Goal: Find specific page/section: Find specific page/section

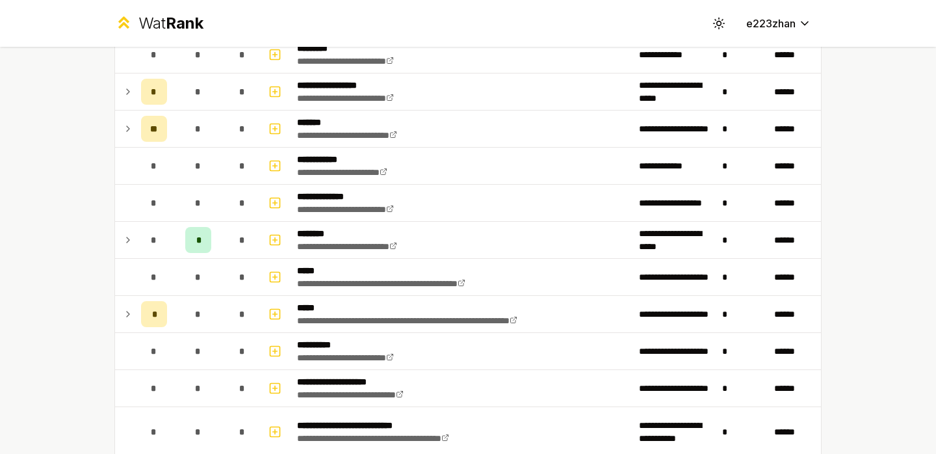
scroll to position [236, 0]
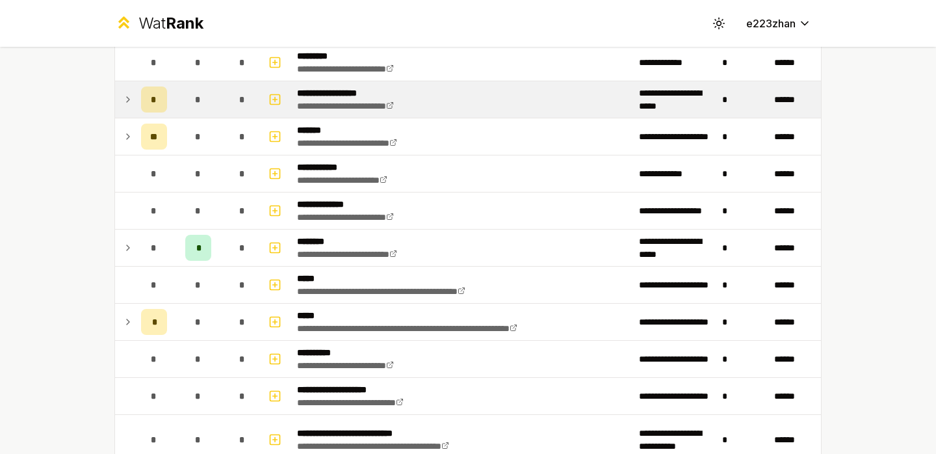
click at [189, 98] on div "*" at bounding box center [198, 99] width 26 height 26
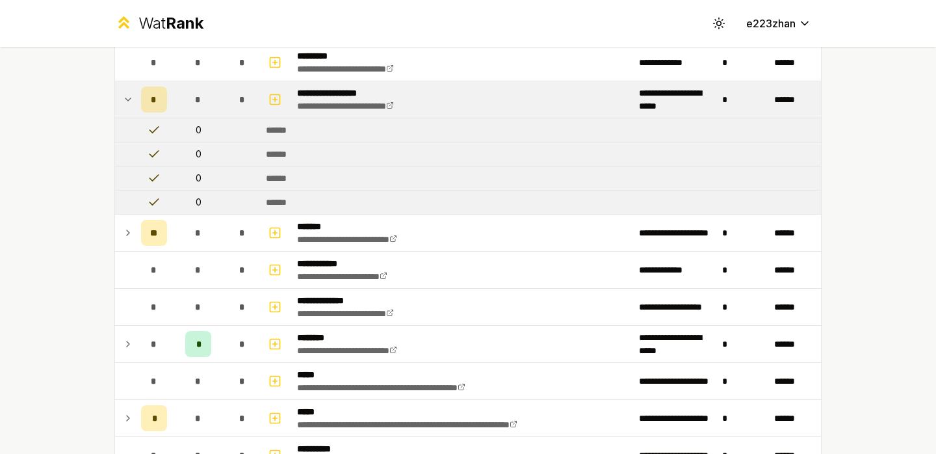
click at [189, 98] on div "*" at bounding box center [198, 99] width 26 height 26
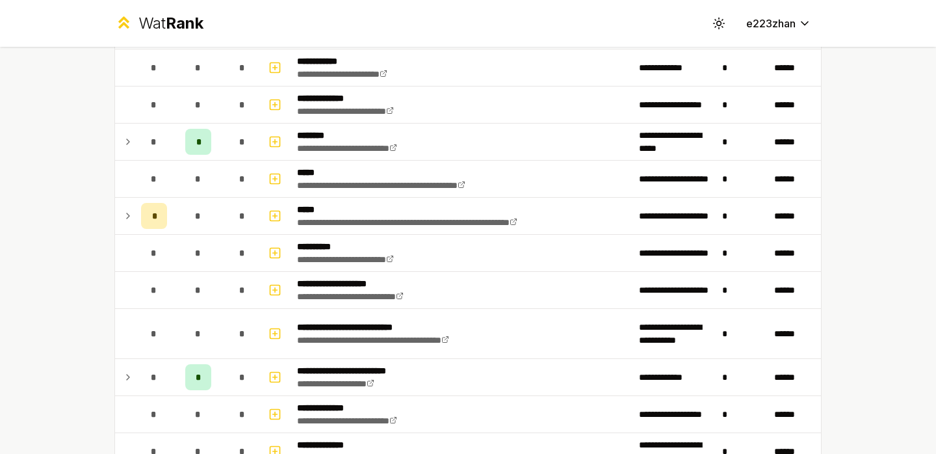
scroll to position [213, 0]
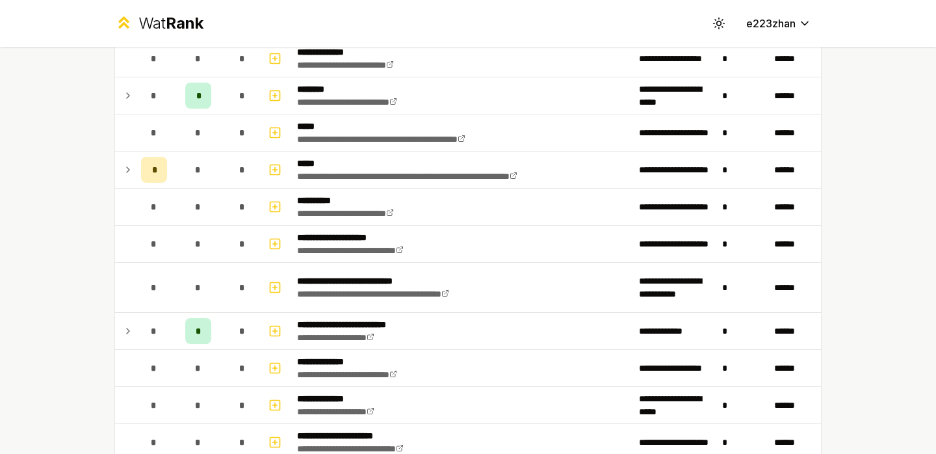
scroll to position [391, 0]
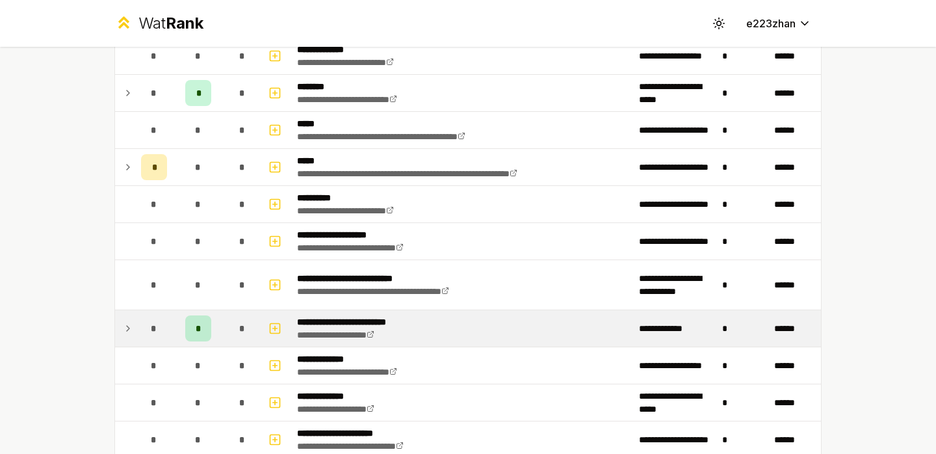
click at [406, 319] on p "**********" at bounding box center [361, 321] width 129 height 13
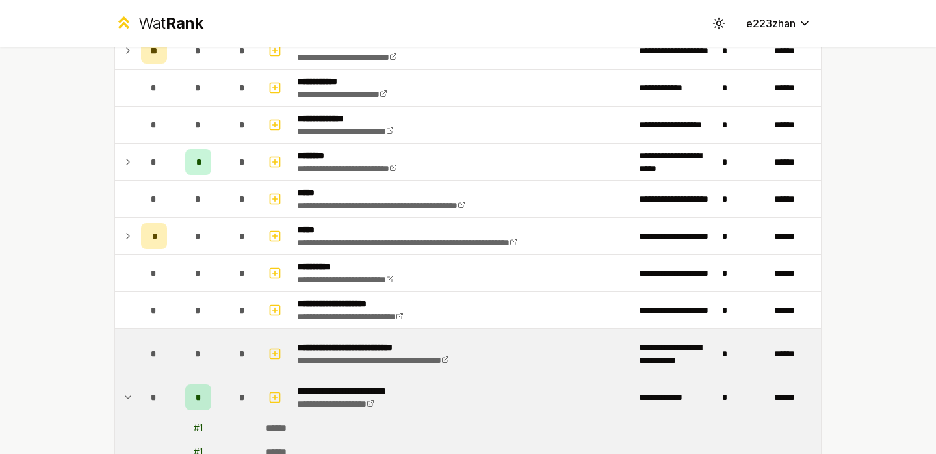
scroll to position [0, 0]
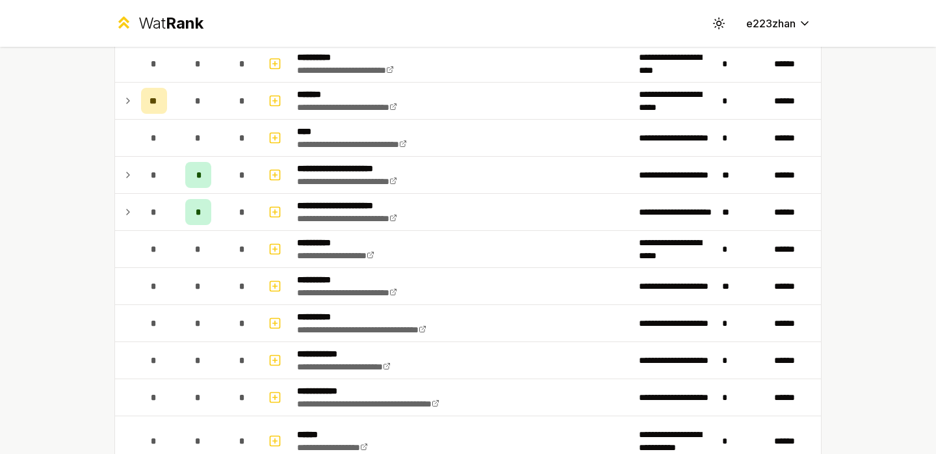
scroll to position [1727, 0]
